Goal: Learn about a topic: Learn about a topic

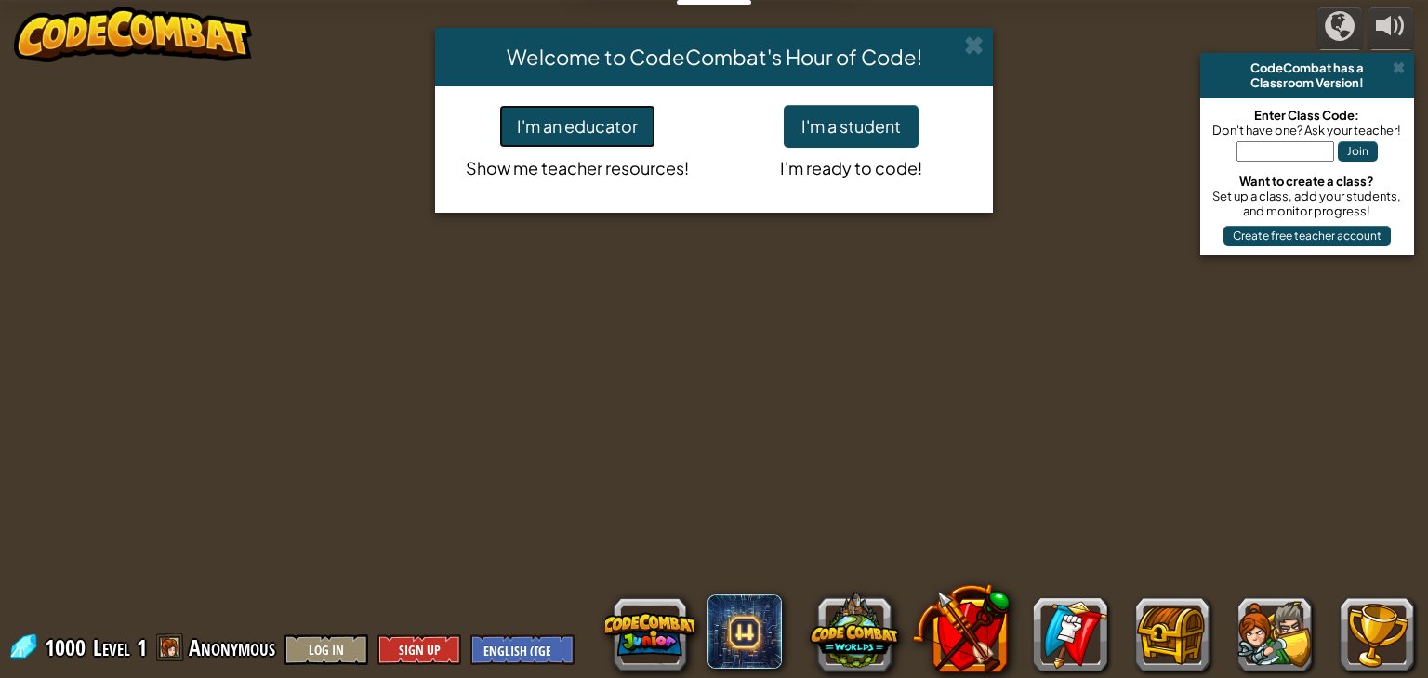
click at [584, 120] on button "I'm an educator" at bounding box center [577, 126] width 156 height 43
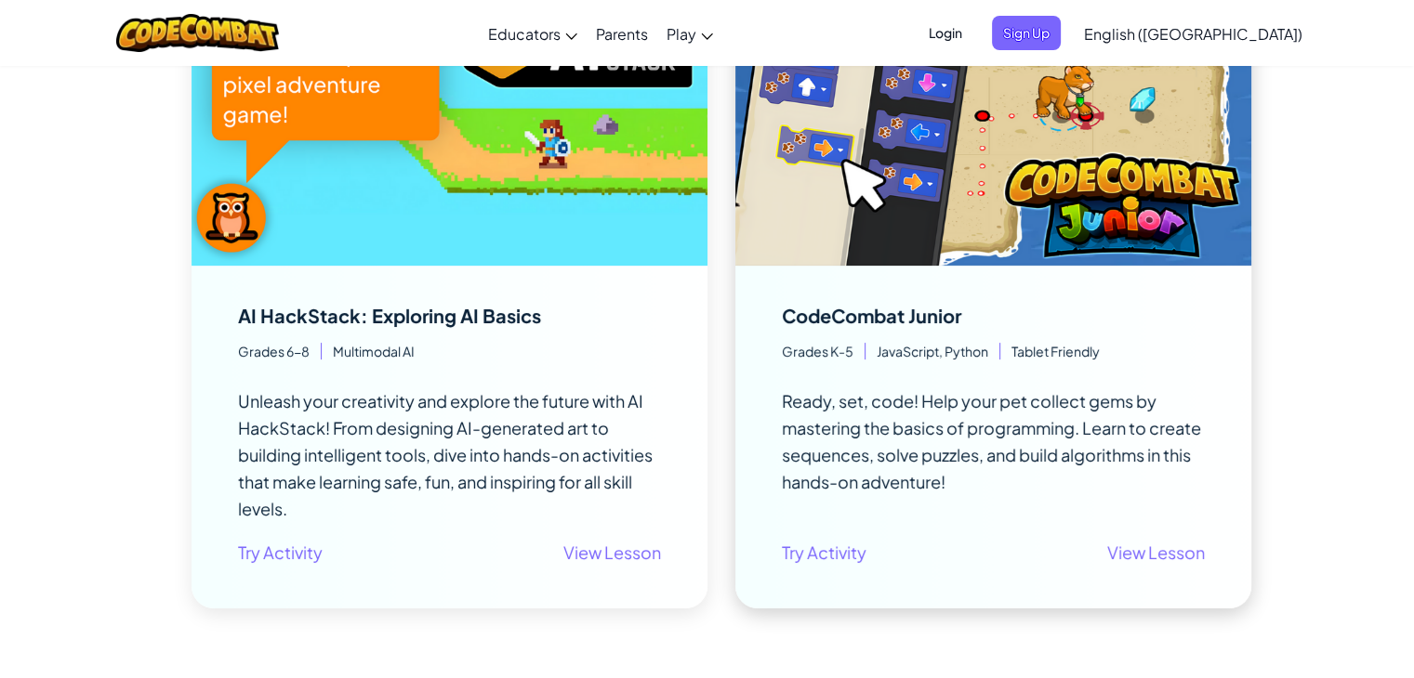
scroll to position [279, 0]
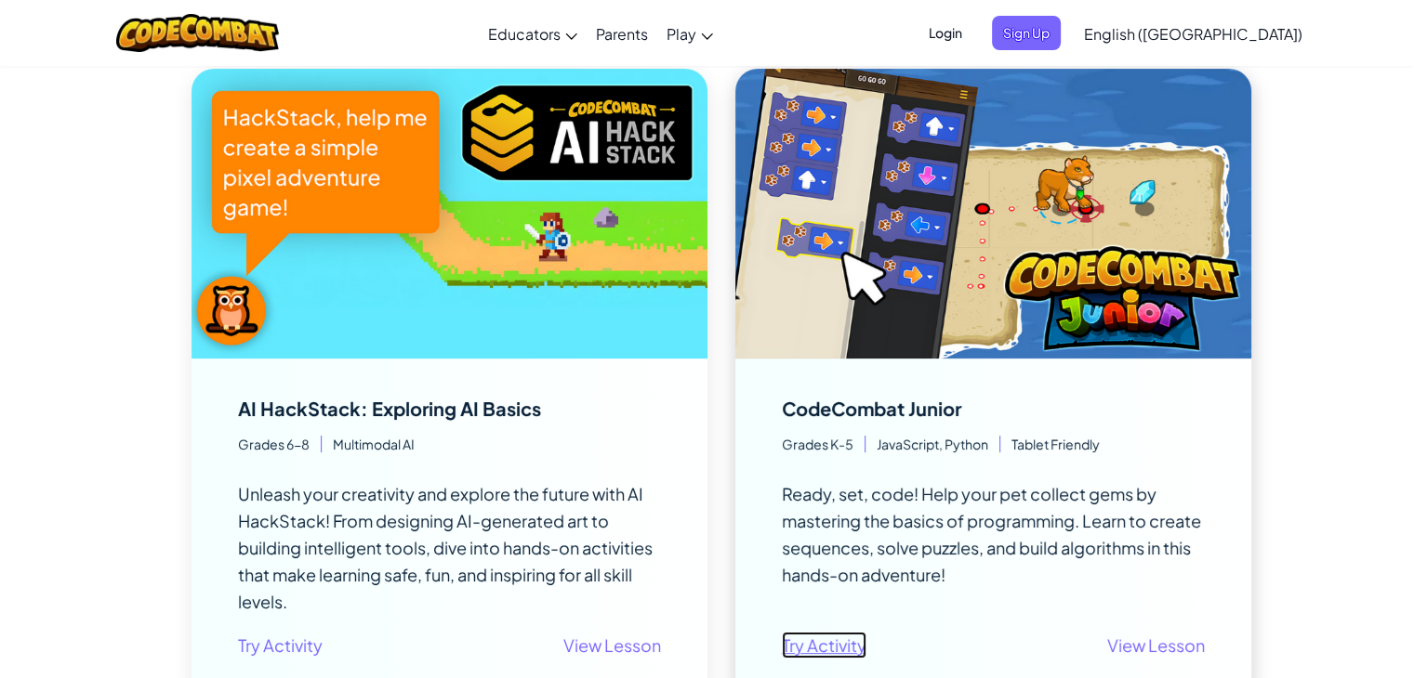
click at [831, 645] on link "Try Activity" at bounding box center [824, 645] width 85 height 27
